Goal: Answer question/provide support

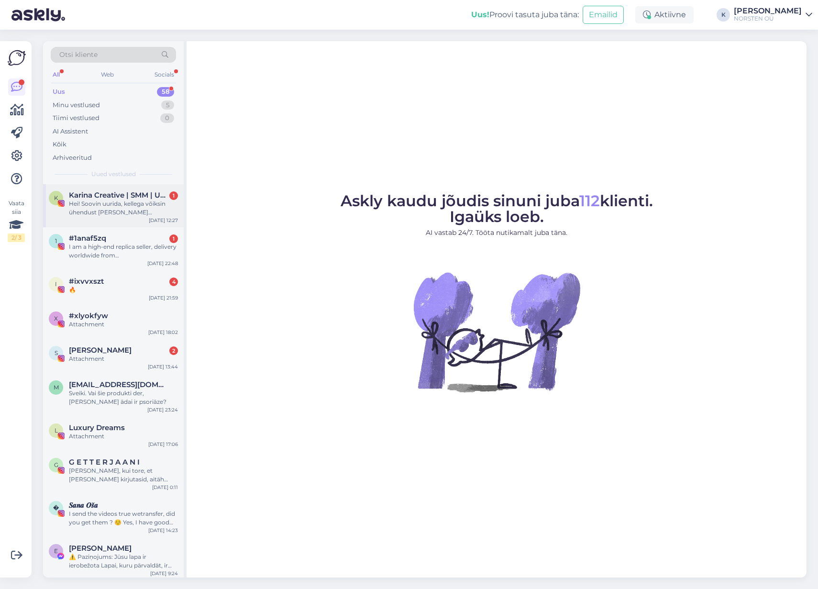
click at [101, 203] on div "Hei! Soovin uurida, kellega võiksin ühendust [PERSON_NAME] turunduse ja koostöö…" at bounding box center [123, 208] width 109 height 17
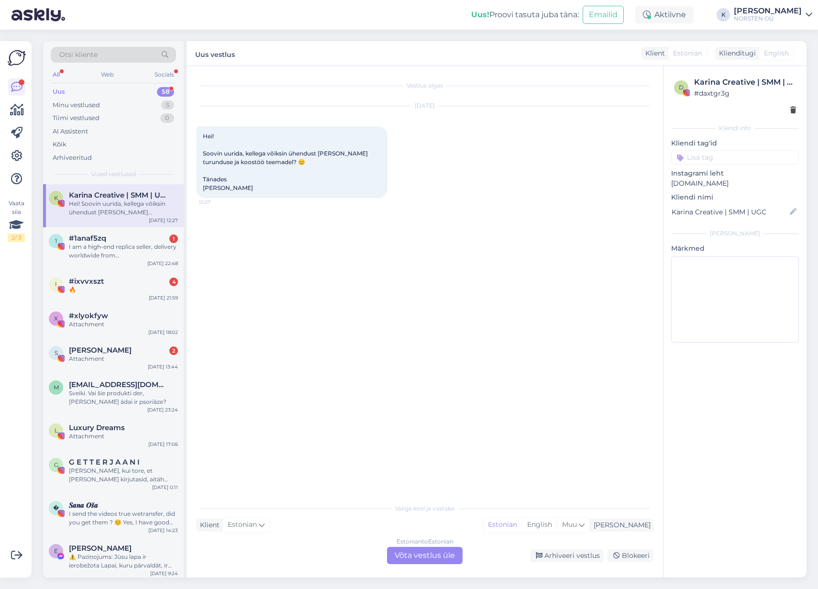
click at [410, 559] on div "Estonian to Estonian Võta vestlus üle" at bounding box center [425, 555] width 76 height 17
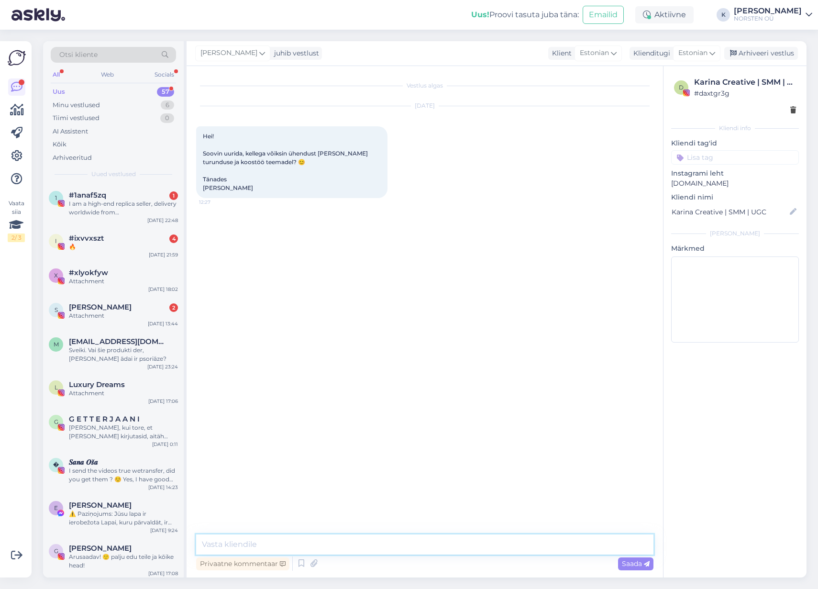
click at [309, 546] on textarea at bounding box center [425, 545] width 458 height 20
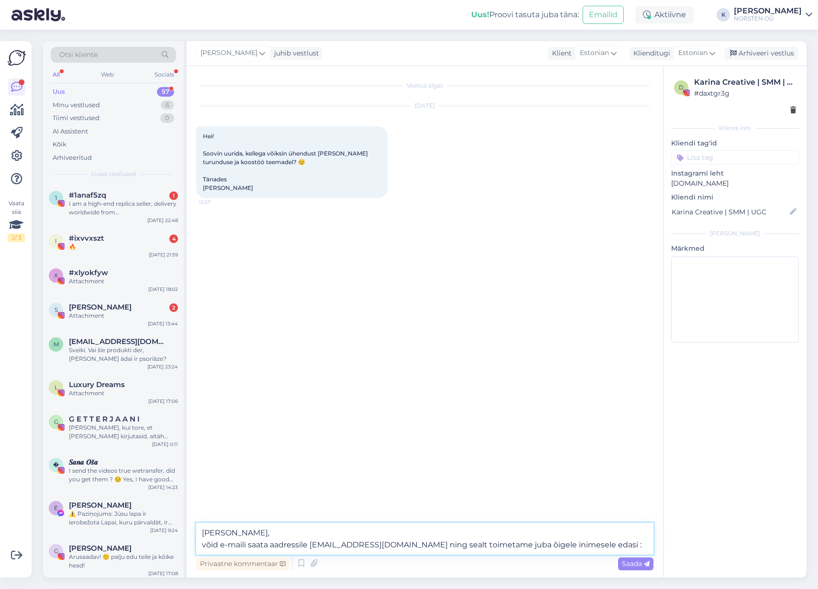
type textarea "[PERSON_NAME], võid e-maili saata aadressile [EMAIL_ADDRESS][DOMAIN_NAME] ning …"
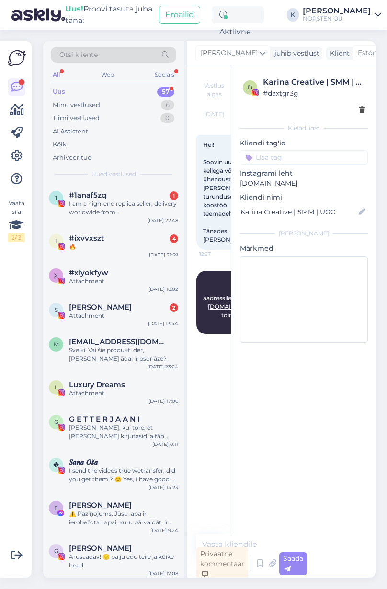
click at [216, 102] on div "Vestlus algas [DATE] Hei! Soovin uurida, kellega võiksin ühendust [PERSON_NAME]…" at bounding box center [213, 301] width 34 height 450
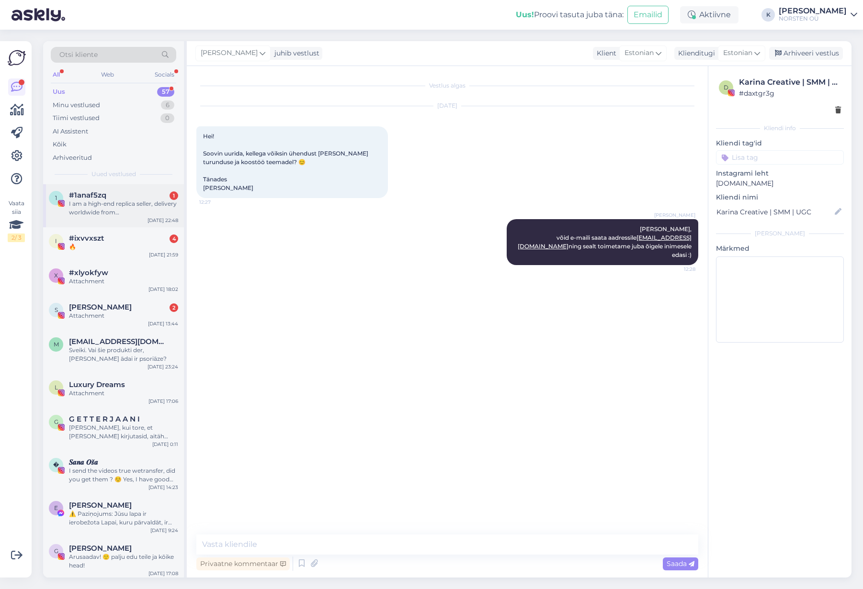
click at [124, 208] on div "I am a high-end replica seller, delivery worldwide from [GEOGRAPHIC_DATA]. We o…" at bounding box center [123, 208] width 109 height 17
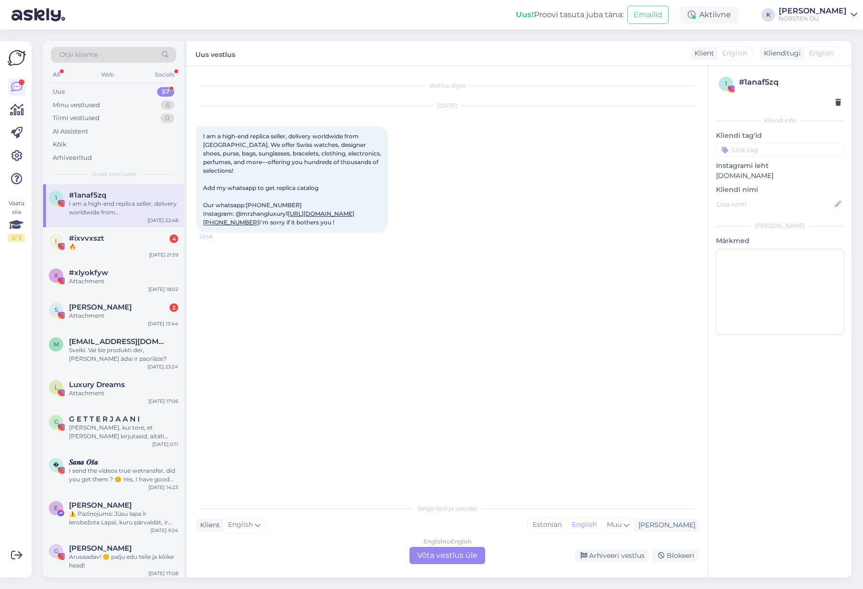
click at [818, 101] on div at bounding box center [779, 103] width 122 height 10
click at [818, 104] on icon at bounding box center [838, 103] width 6 height 7
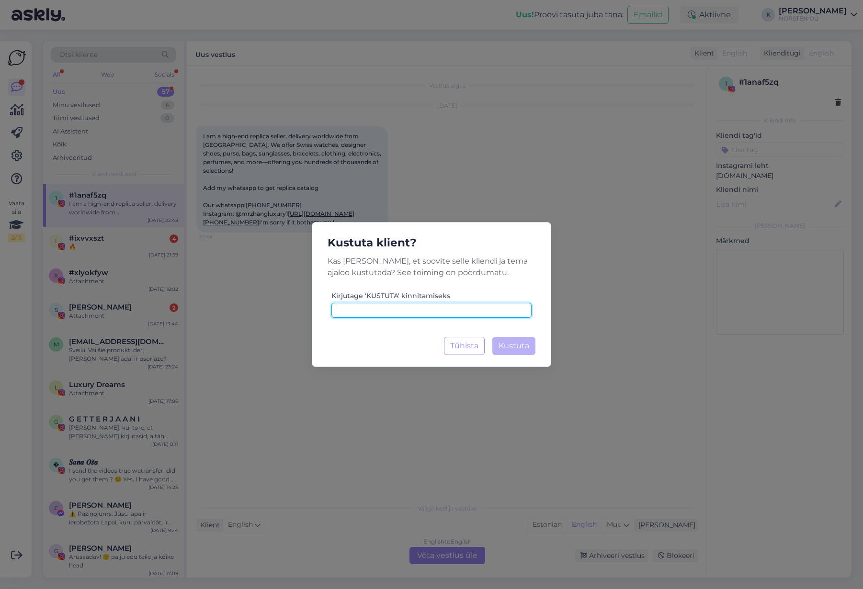
click at [414, 312] on input at bounding box center [431, 310] width 200 height 15
type input "KUSTUTA"
click at [523, 343] on span "Kustuta" at bounding box center [513, 345] width 31 height 9
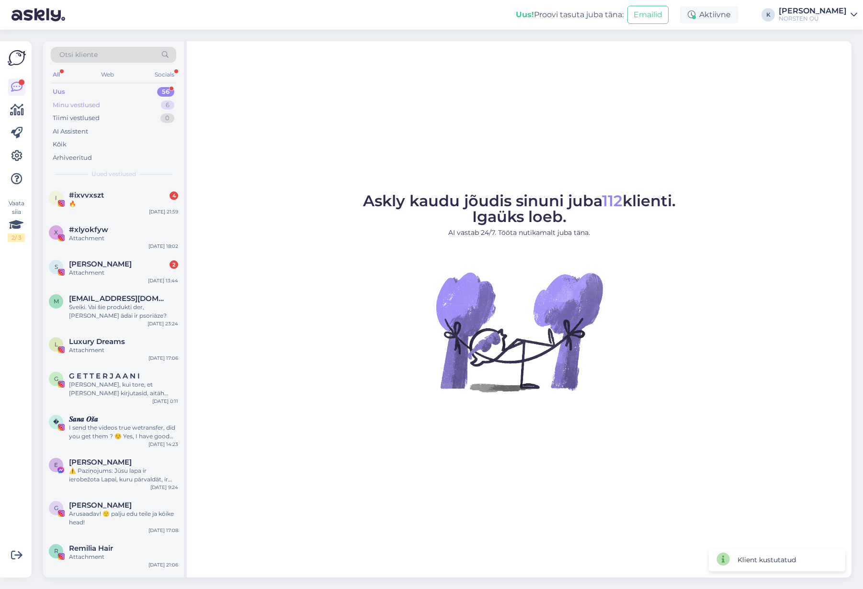
click at [90, 104] on div "Minu vestlused" at bounding box center [76, 106] width 47 height 10
